Goal: Obtain resource: Download file/media

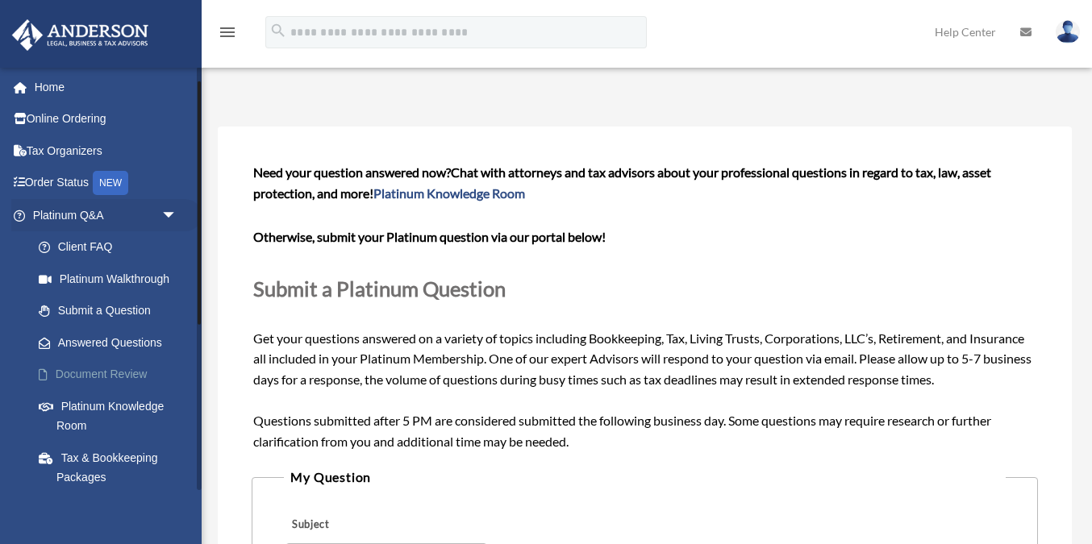
scroll to position [314, 0]
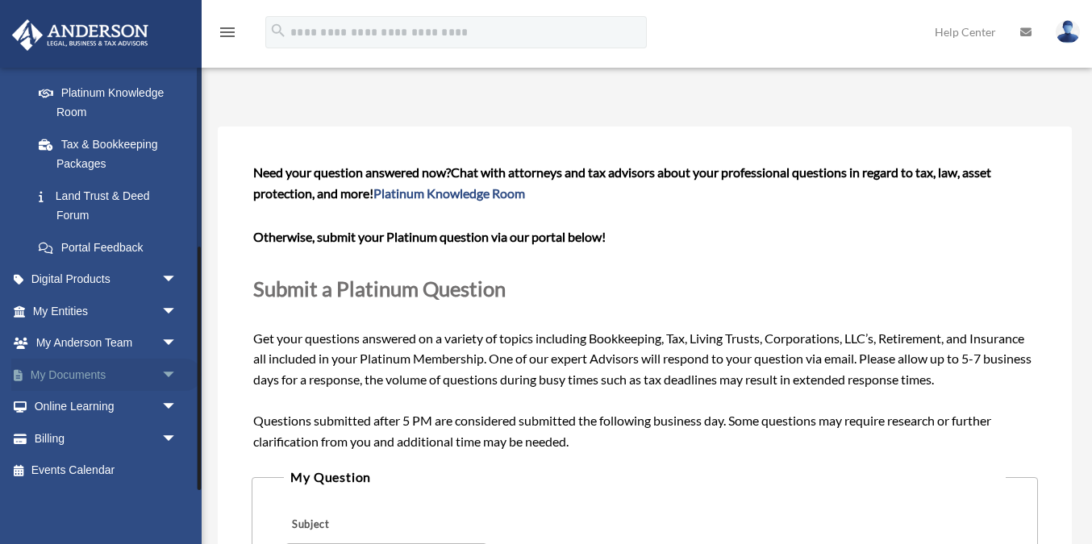
click at [67, 370] on link "My Documents arrow_drop_down" at bounding box center [106, 375] width 190 height 32
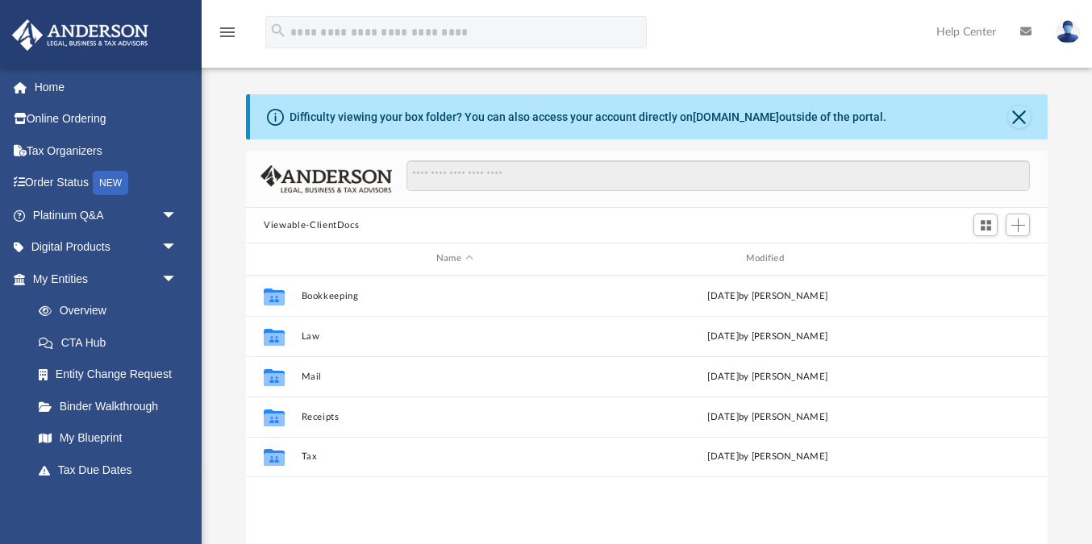
scroll to position [366, 801]
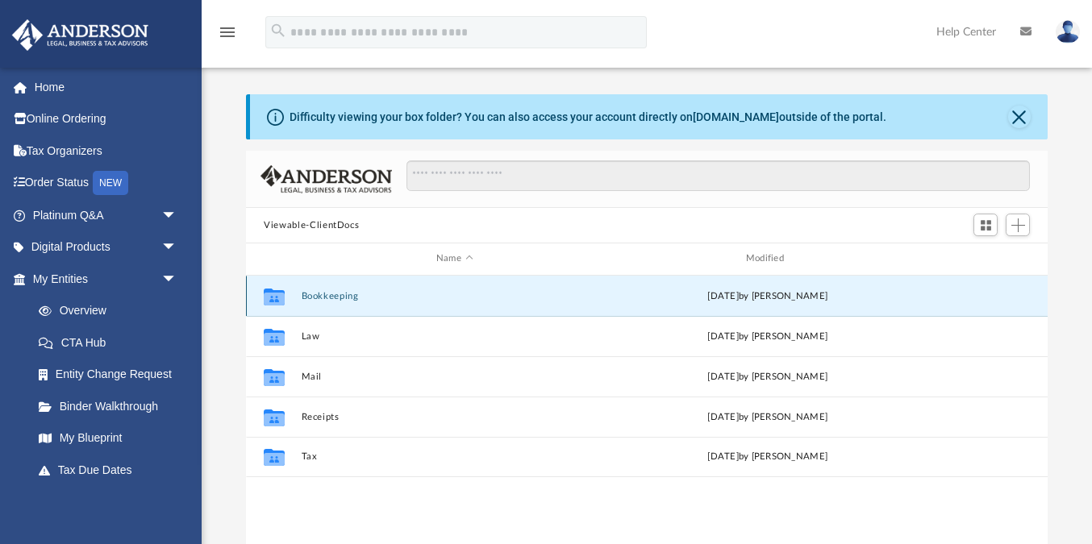
click at [322, 296] on button "Bookkeeping" at bounding box center [455, 296] width 307 height 10
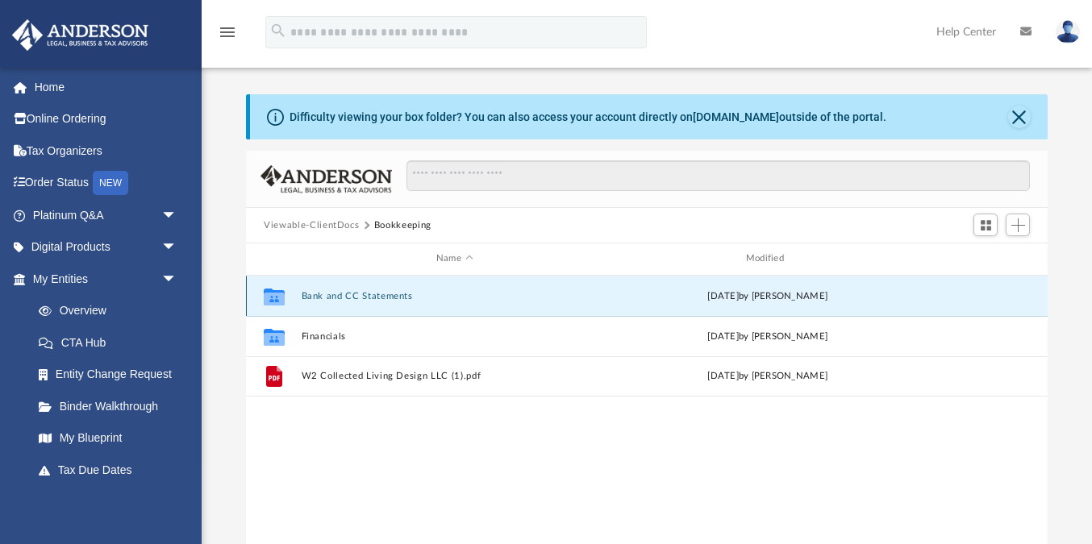
click at [340, 294] on button "Bank and CC Statements" at bounding box center [455, 296] width 307 height 10
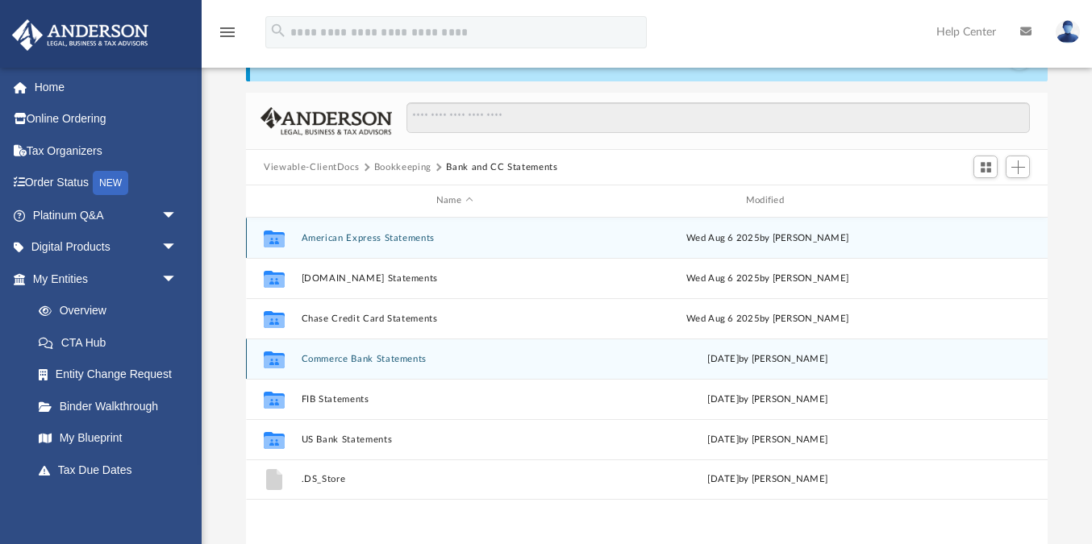
scroll to position [81, 0]
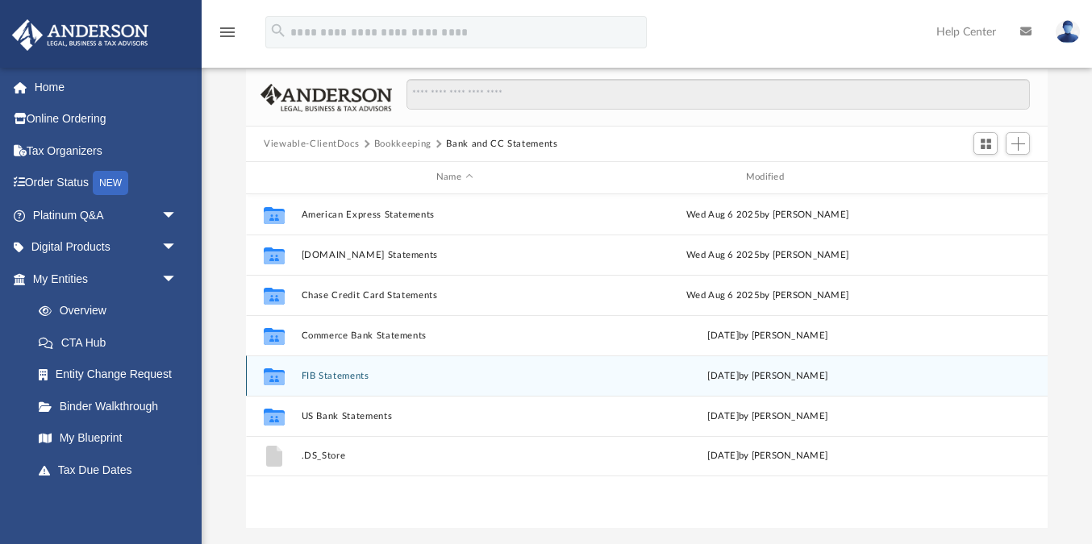
click at [336, 373] on button "FIB Statements" at bounding box center [455, 376] width 307 height 10
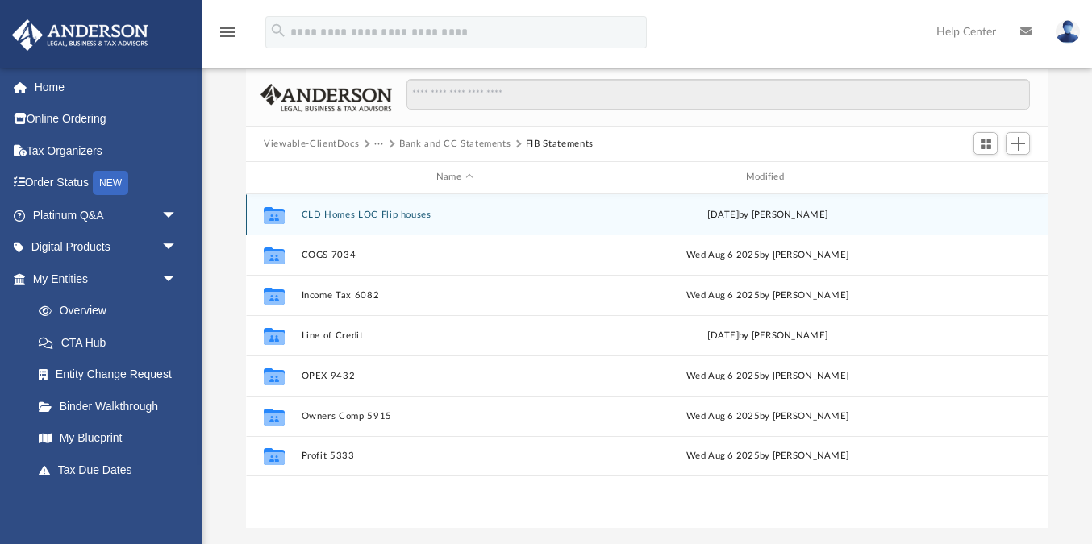
click at [377, 217] on button "CLD Homes LOC Flip houses" at bounding box center [455, 215] width 307 height 10
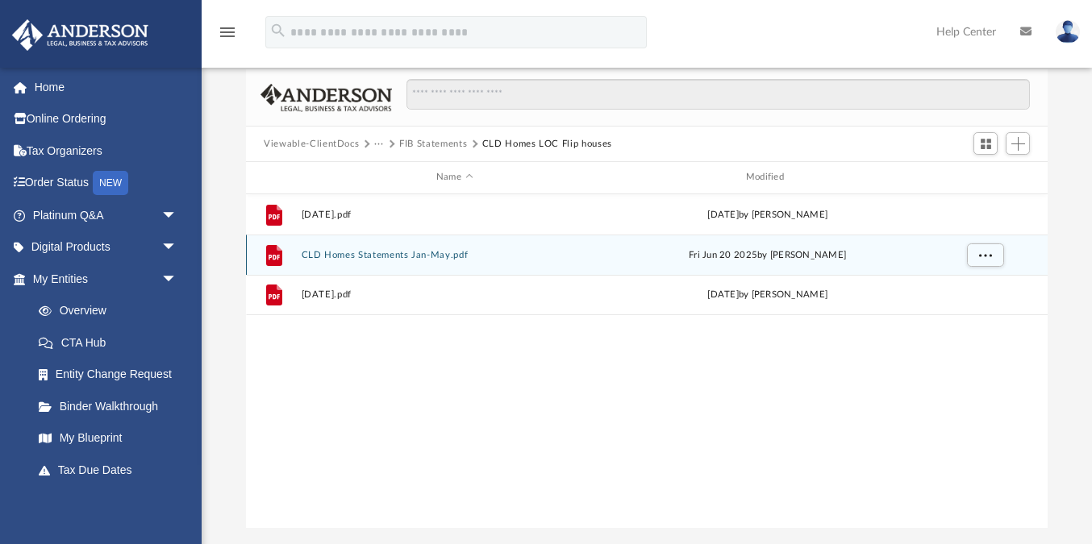
click at [338, 250] on button "CLD Homes Statements Jan-May.pdf" at bounding box center [455, 255] width 307 height 10
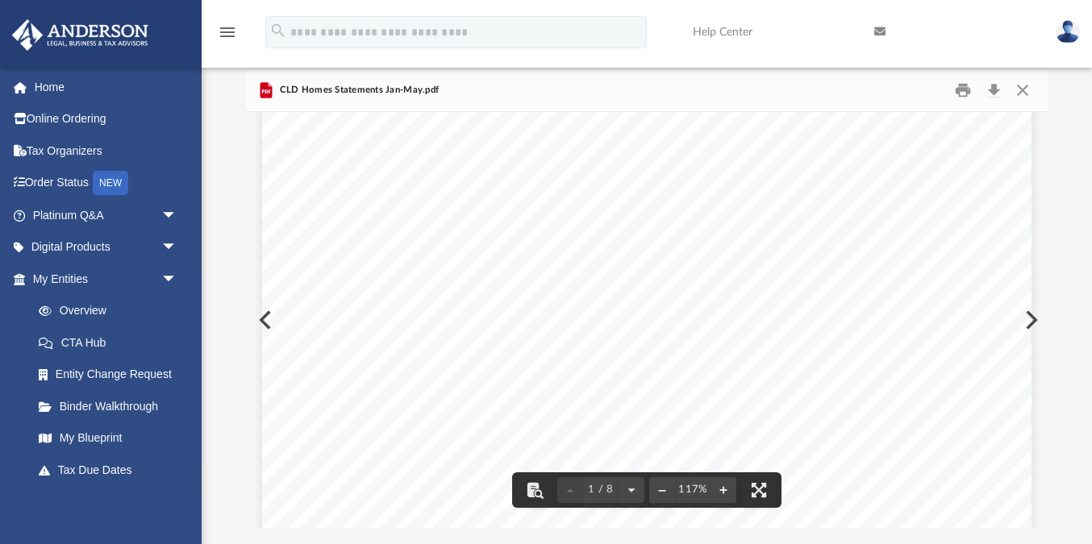
scroll to position [0, 0]
click at [1032, 323] on button "Preview" at bounding box center [1029, 320] width 35 height 45
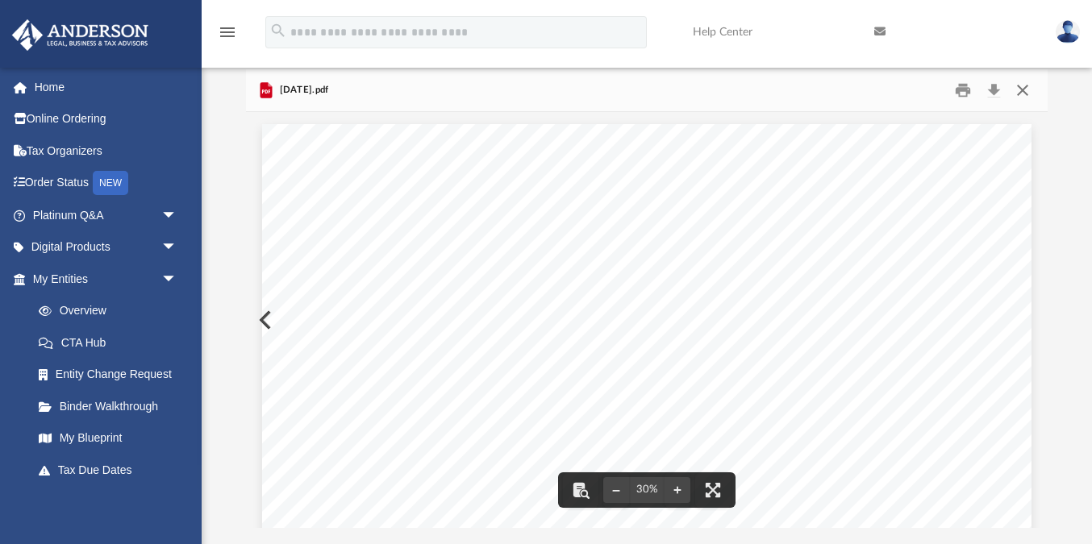
click at [1026, 92] on button "Close" at bounding box center [1021, 90] width 29 height 25
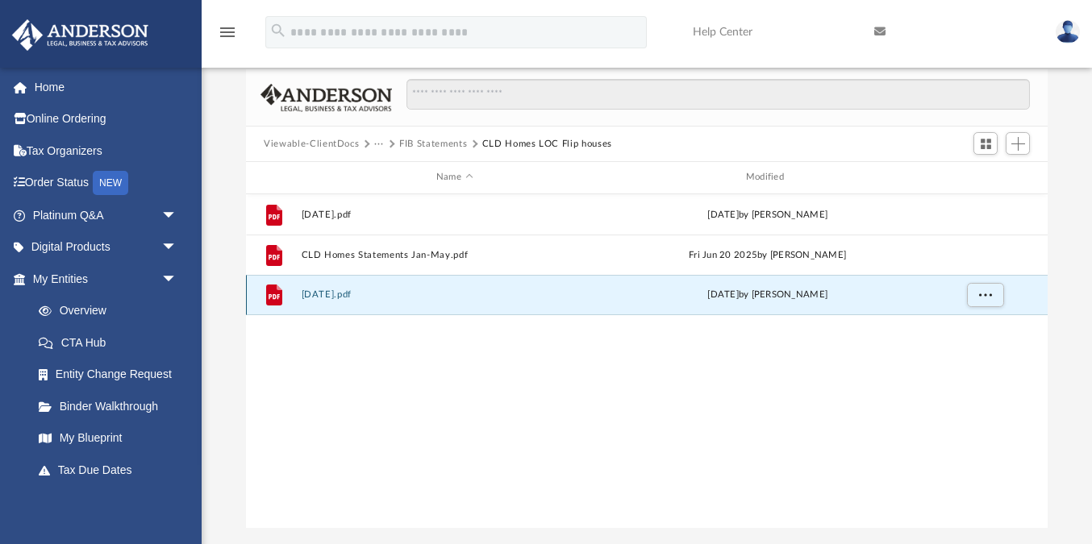
click at [317, 294] on button "July 2025.pdf" at bounding box center [455, 295] width 307 height 10
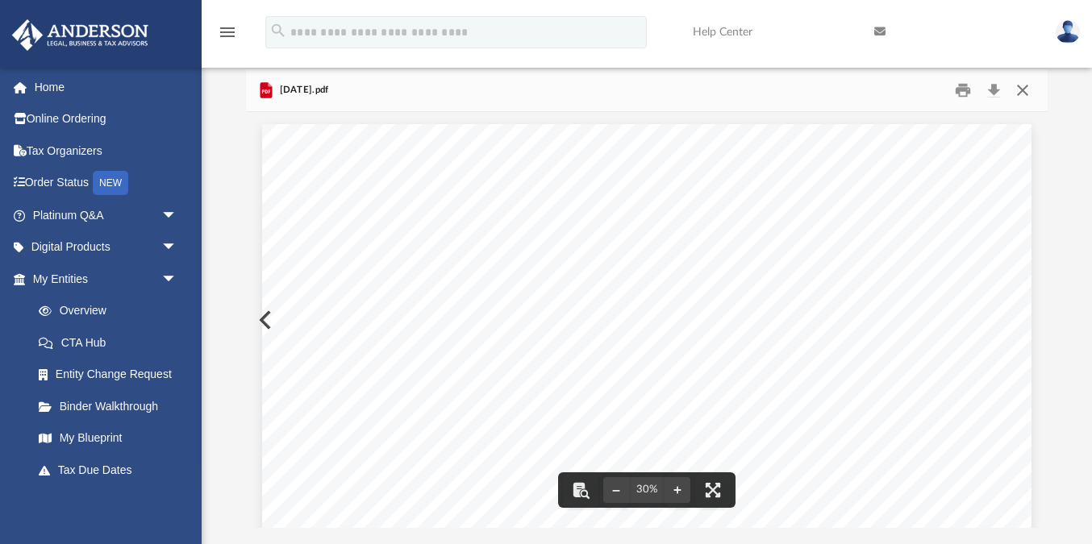
click at [1016, 90] on button "Close" at bounding box center [1021, 90] width 29 height 25
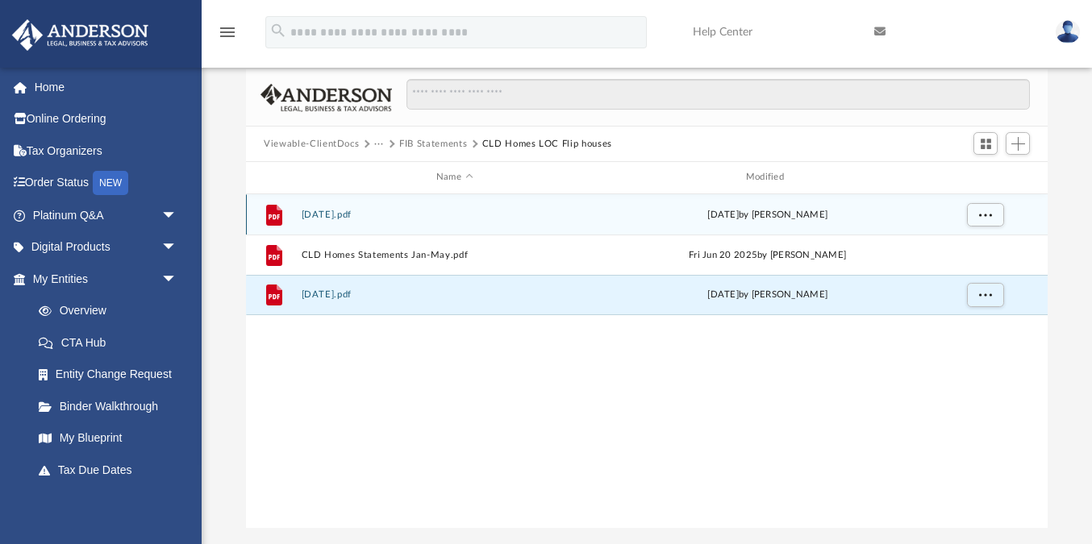
click at [335, 213] on button "August 2025.pdf" at bounding box center [455, 215] width 307 height 10
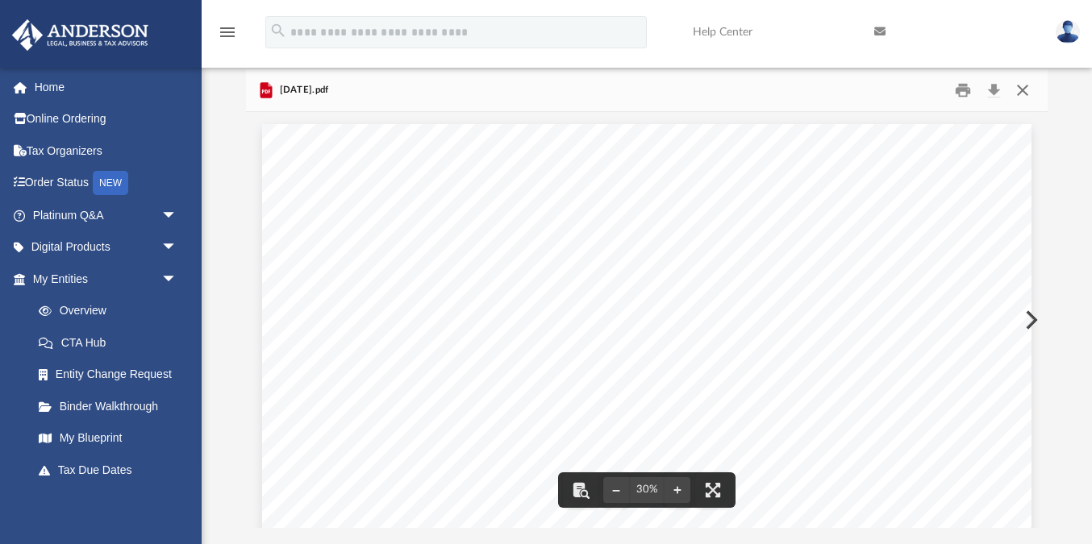
click at [1024, 85] on button "Close" at bounding box center [1021, 90] width 29 height 25
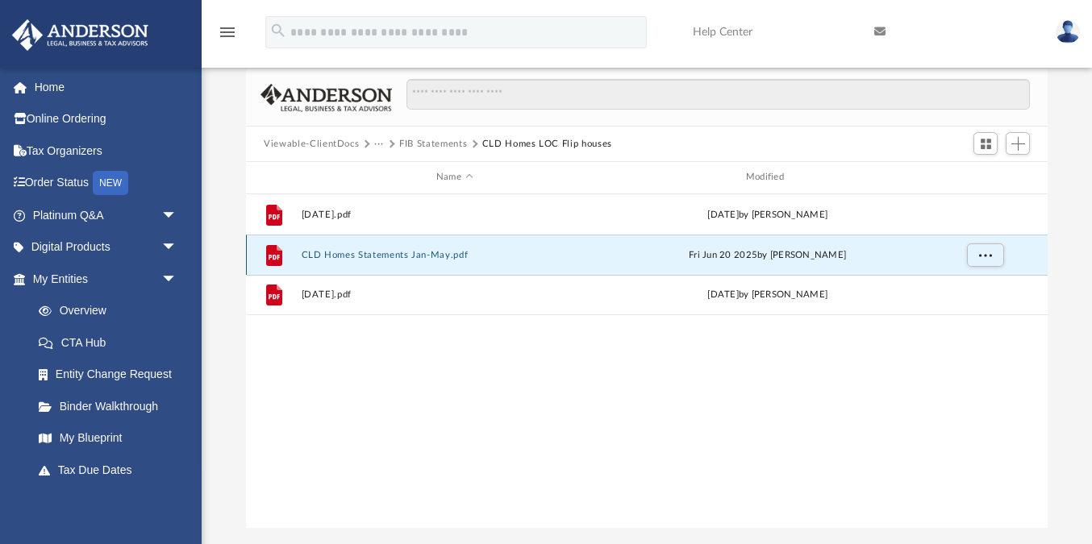
click at [383, 250] on button "CLD Homes Statements Jan-May.pdf" at bounding box center [455, 255] width 307 height 10
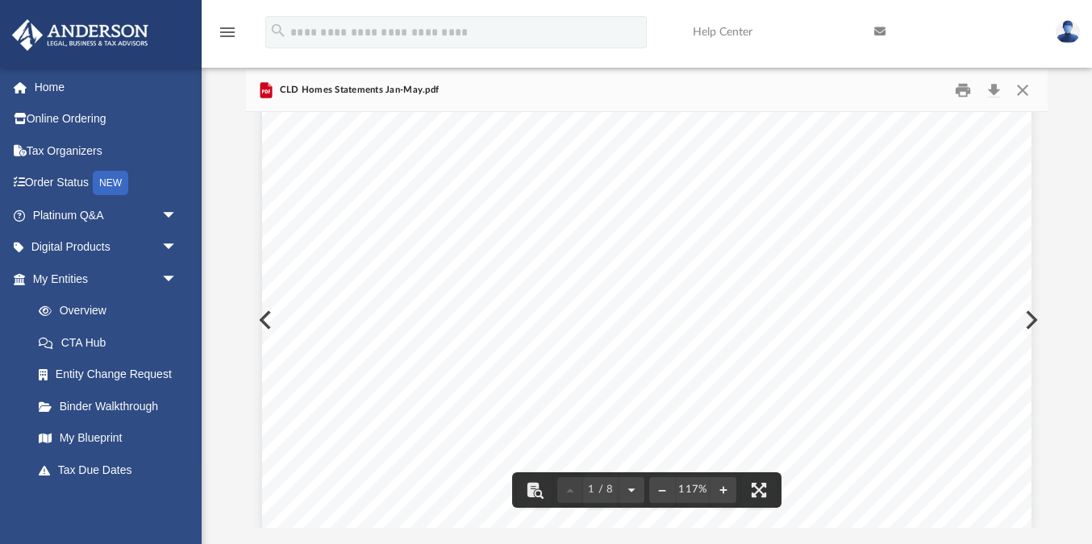
scroll to position [458, 0]
click at [1034, 319] on button "Preview" at bounding box center [1029, 320] width 35 height 45
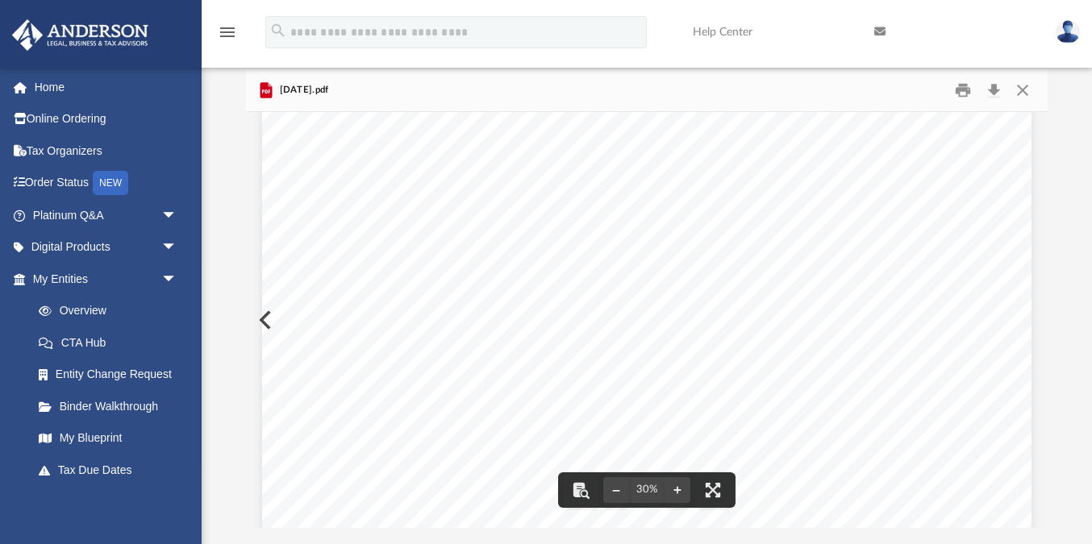
scroll to position [0, 0]
click at [1020, 86] on button "Close" at bounding box center [1021, 90] width 29 height 25
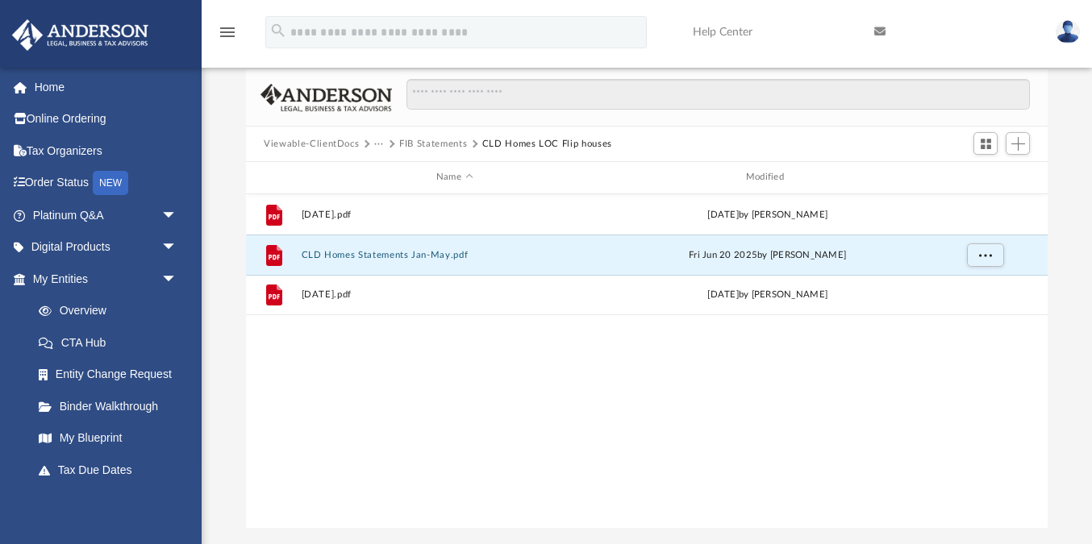
click at [444, 144] on button "FIB Statements" at bounding box center [433, 144] width 68 height 15
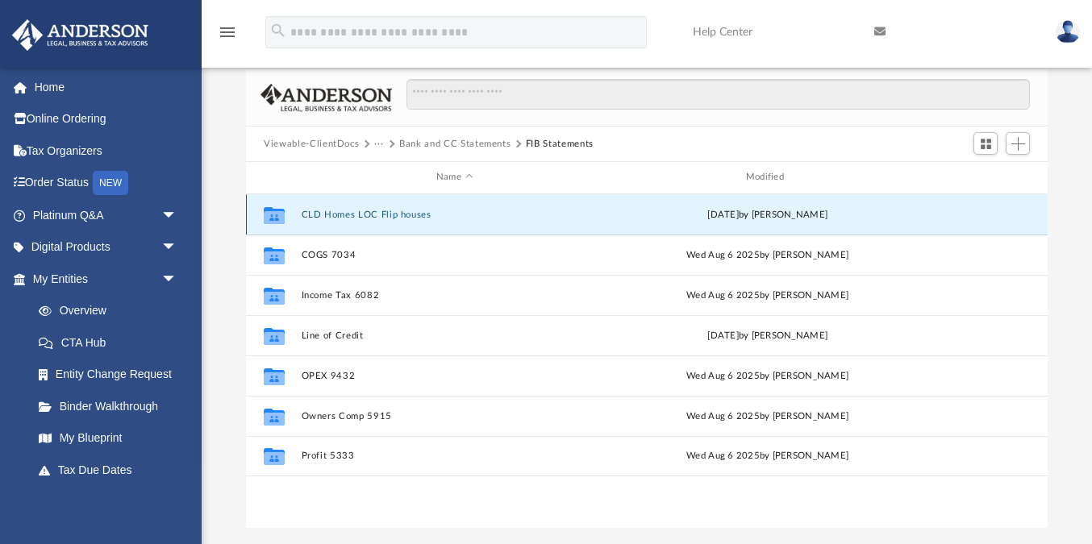
click at [323, 211] on button "CLD Homes LOC Flip houses" at bounding box center [455, 215] width 307 height 10
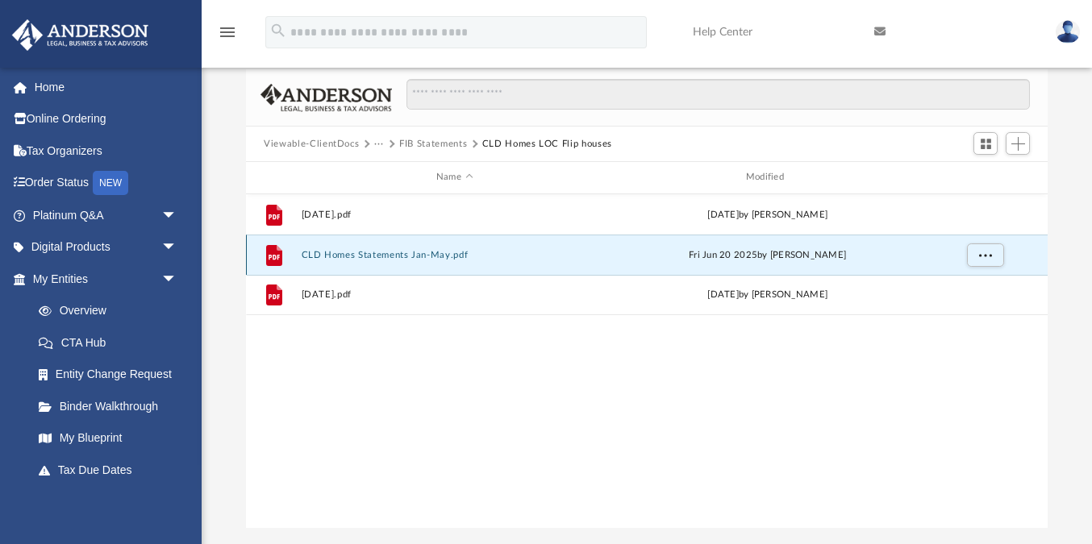
click at [335, 257] on button "CLD Homes Statements Jan-May.pdf" at bounding box center [455, 255] width 307 height 10
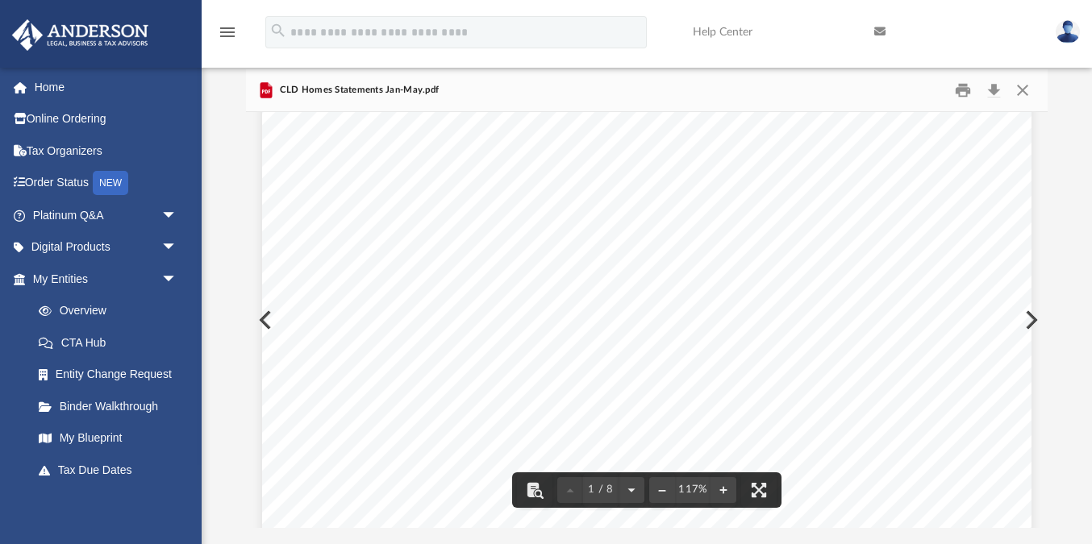
scroll to position [346, 0]
click at [1024, 325] on div "Page 1" at bounding box center [647, 276] width 770 height 996
click at [1032, 322] on button "Preview" at bounding box center [1029, 320] width 35 height 45
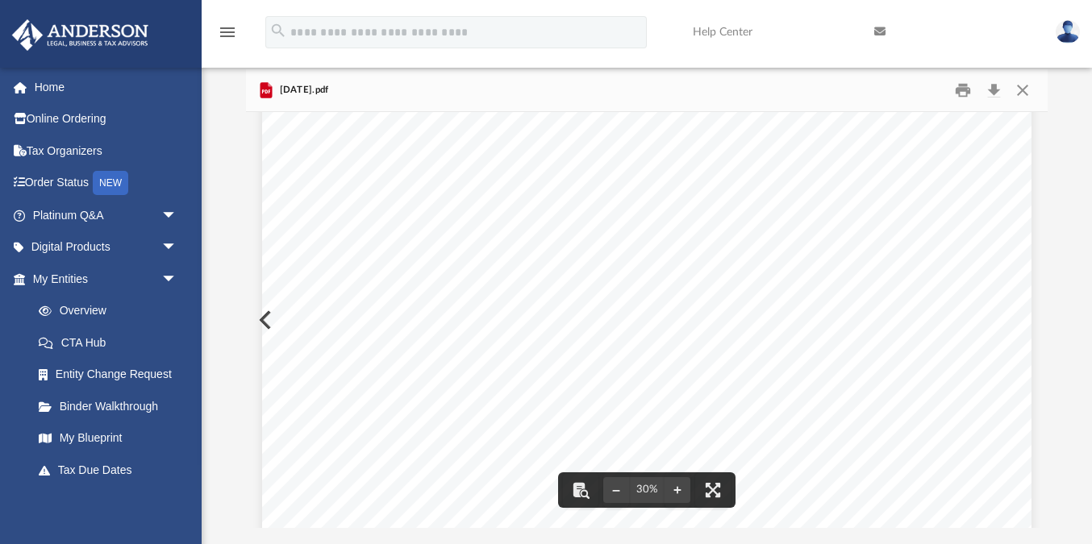
scroll to position [0, 0]
click at [1023, 87] on button "Close" at bounding box center [1021, 90] width 29 height 25
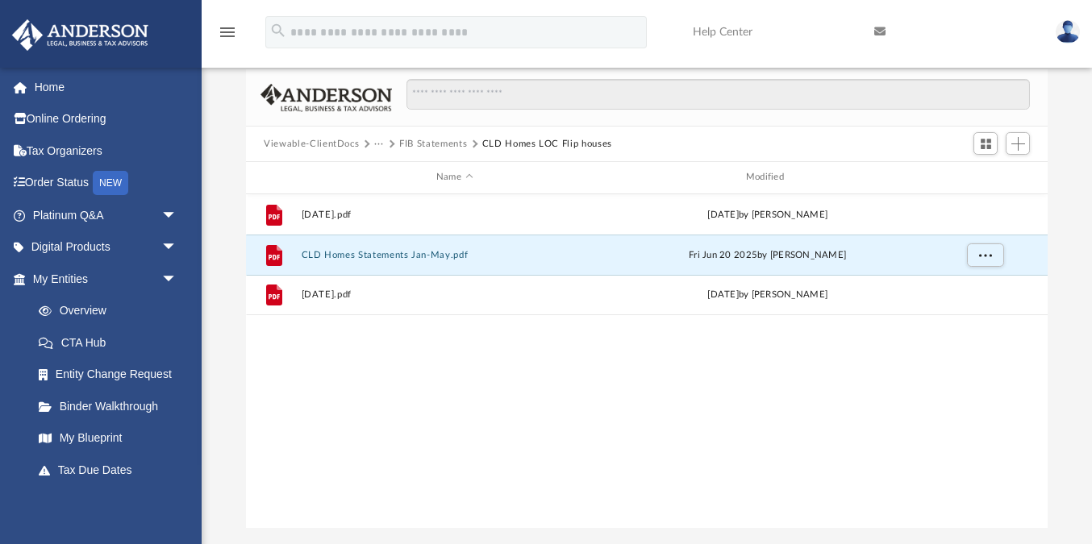
click at [453, 144] on button "FIB Statements" at bounding box center [433, 144] width 68 height 15
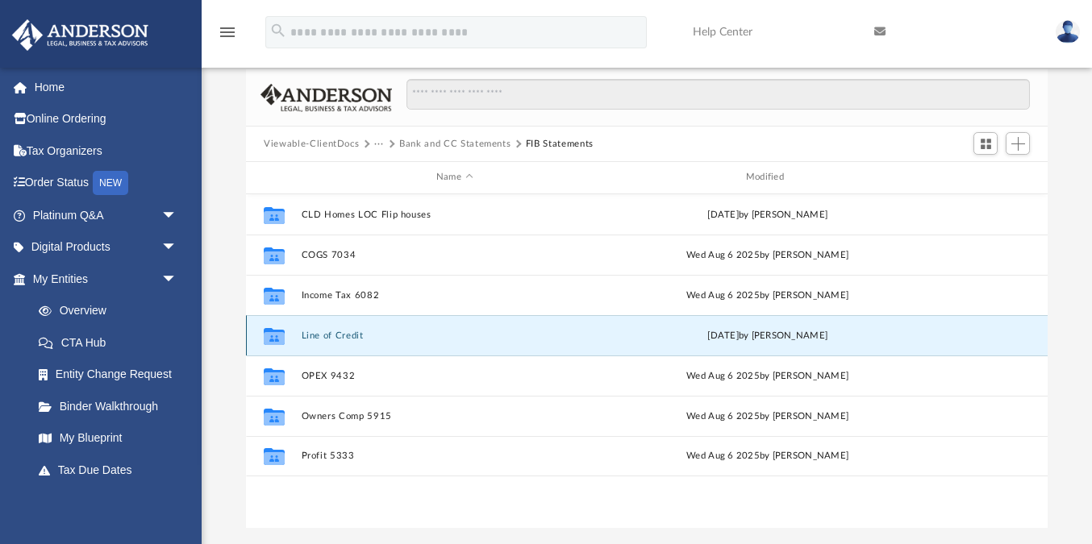
click at [313, 337] on button "Line of Credit" at bounding box center [455, 336] width 307 height 10
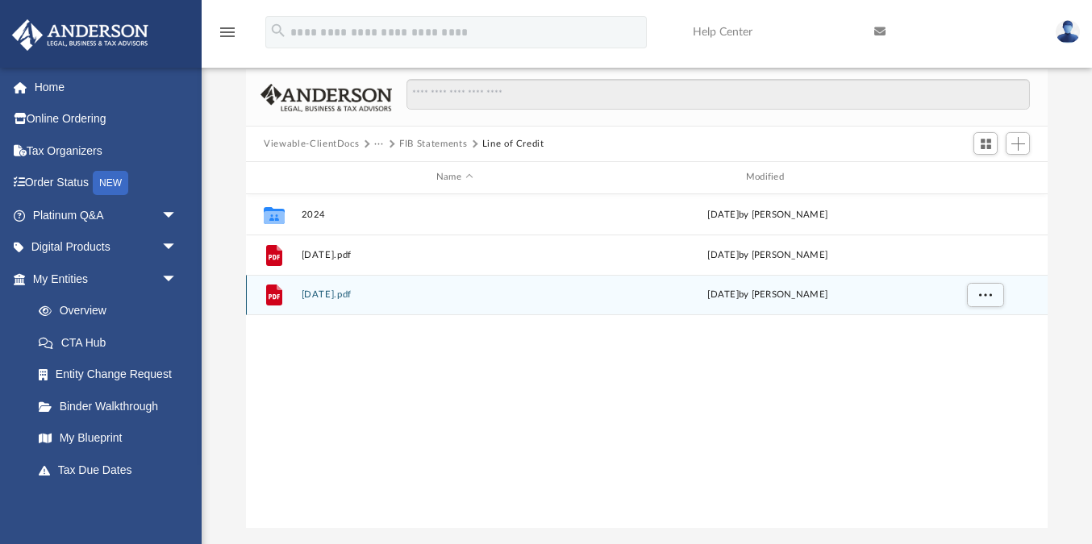
click at [322, 292] on button "Jan 2025.pdf" at bounding box center [455, 295] width 307 height 10
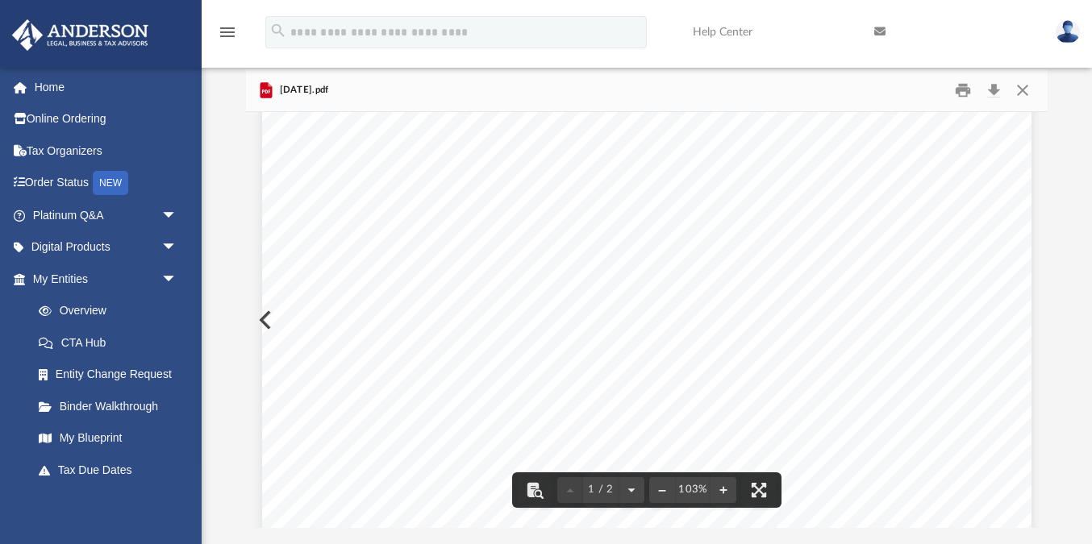
scroll to position [321, 0]
click at [1025, 89] on button "Close" at bounding box center [1021, 90] width 29 height 25
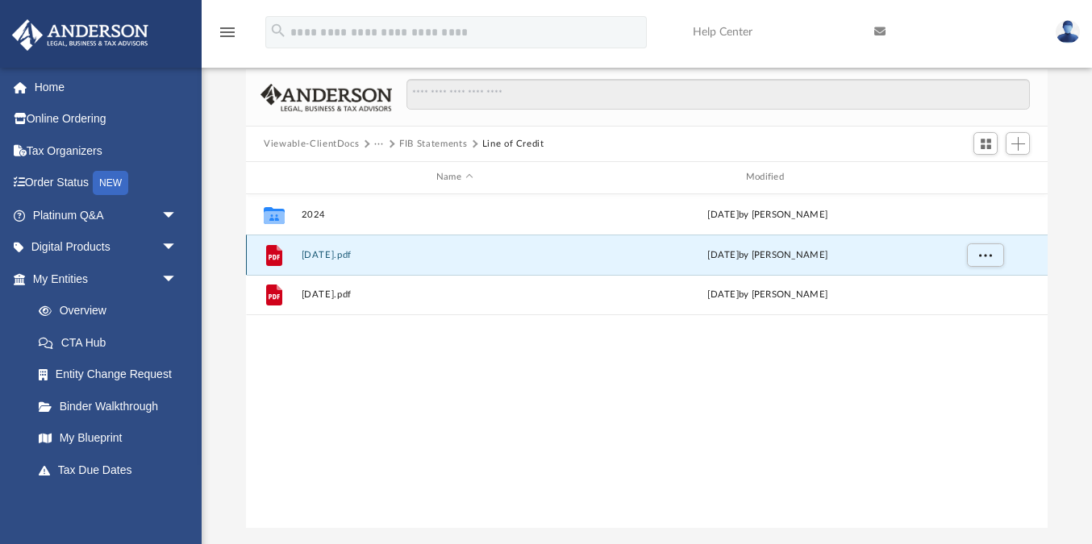
click at [337, 253] on button "Feb 2025.pdf" at bounding box center [455, 255] width 307 height 10
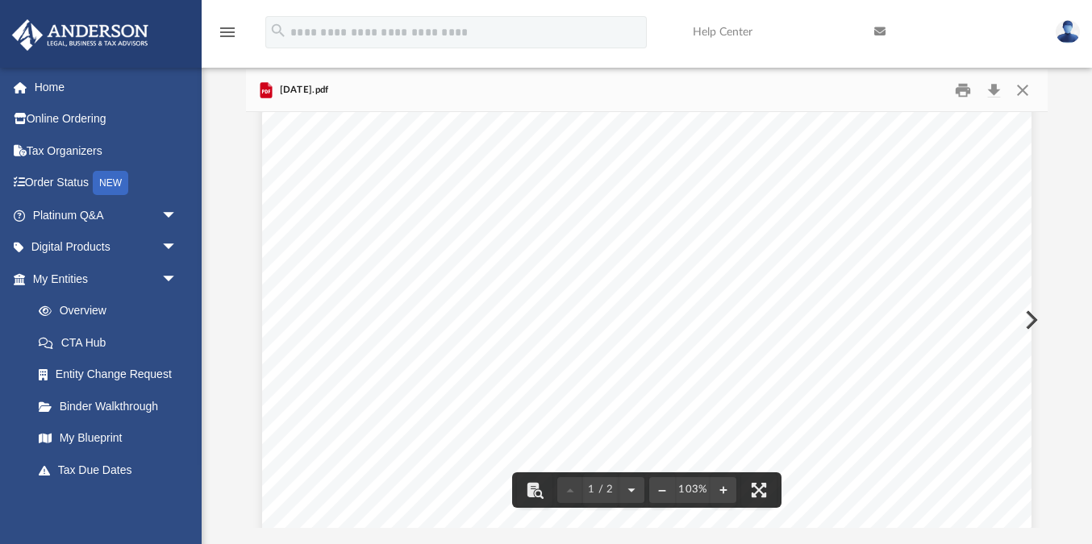
scroll to position [343, 0]
click at [1020, 94] on button "Close" at bounding box center [1021, 90] width 29 height 25
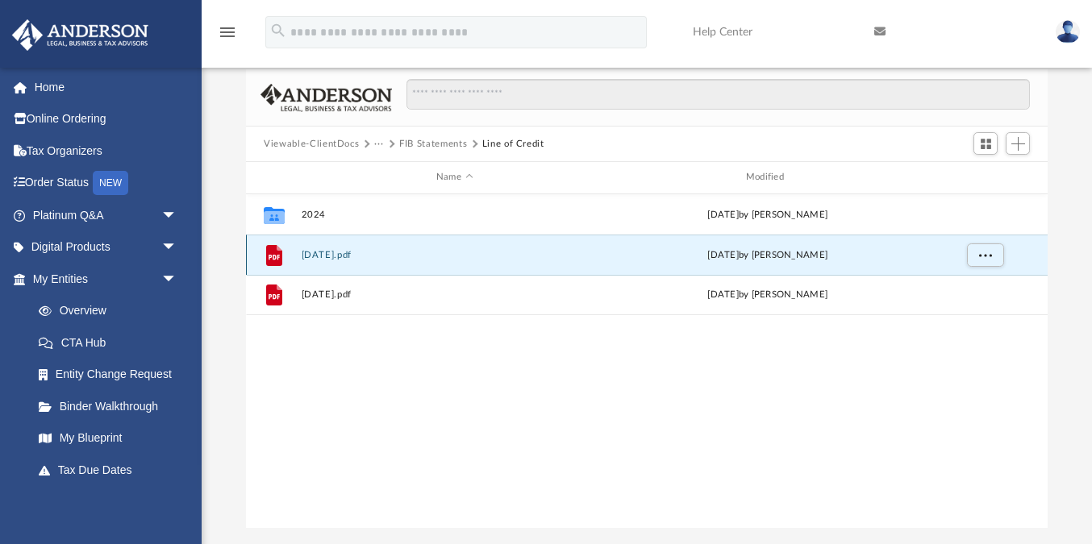
click at [340, 257] on button "Feb 2025.pdf" at bounding box center [455, 255] width 307 height 10
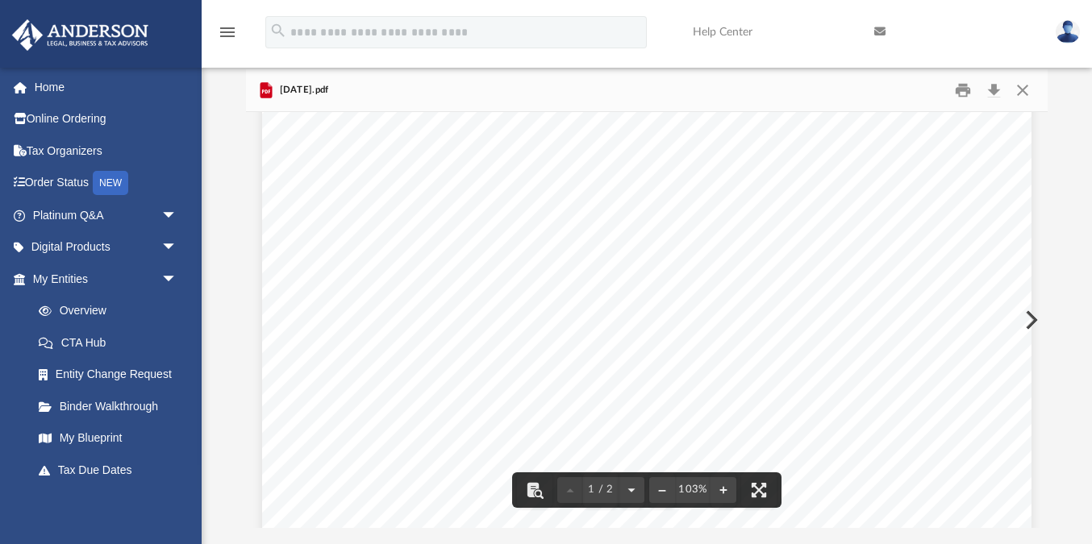
scroll to position [273, 0]
click at [1027, 91] on button "Close" at bounding box center [1021, 90] width 29 height 25
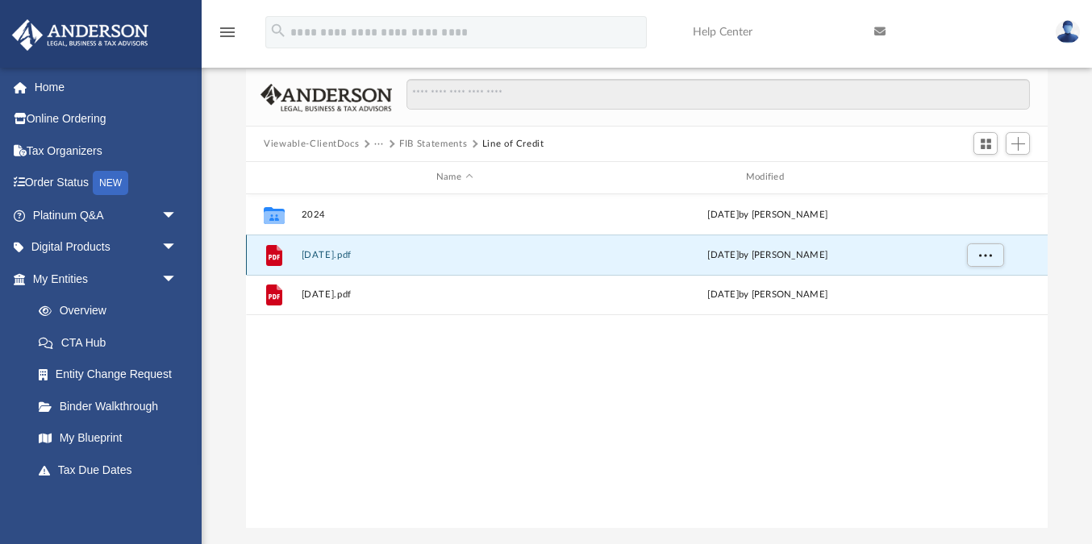
click at [327, 254] on button "Feb 2025.pdf" at bounding box center [455, 255] width 307 height 10
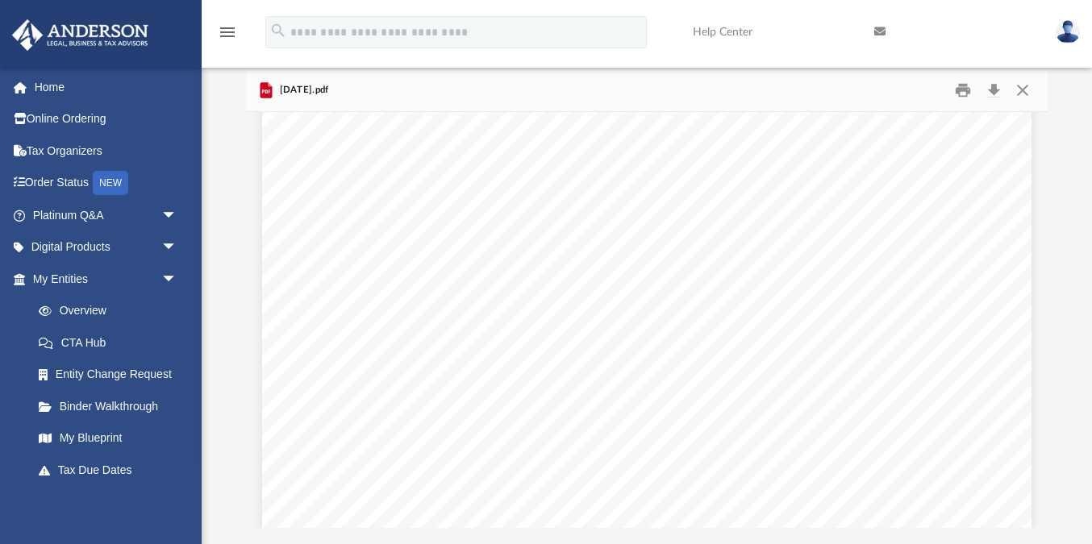
scroll to position [249, 0]
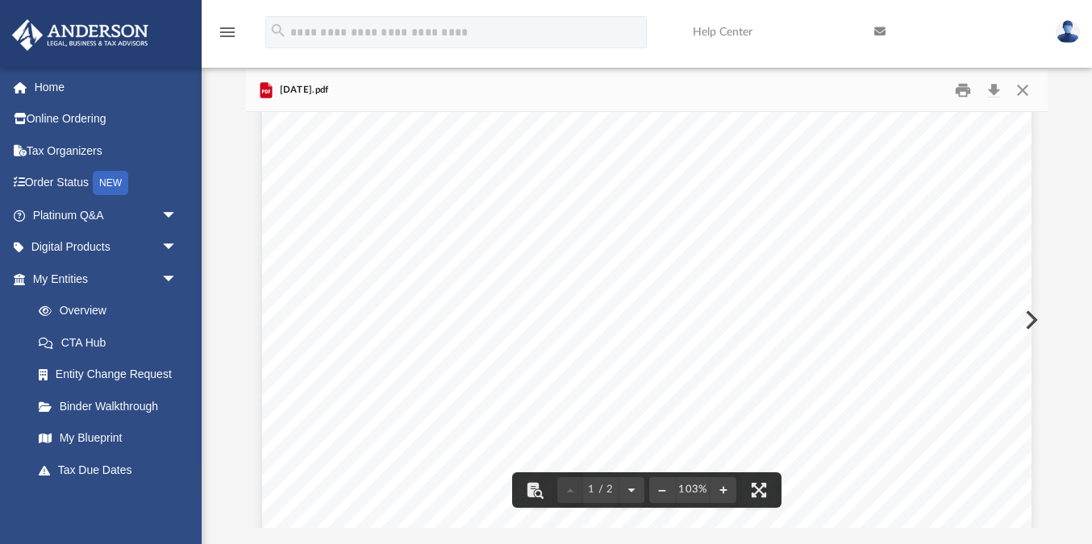
click at [1024, 105] on div "Feb 2025.pdf" at bounding box center [647, 90] width 802 height 43
click at [1025, 87] on button "Close" at bounding box center [1021, 90] width 29 height 25
